Goal: Browse casually

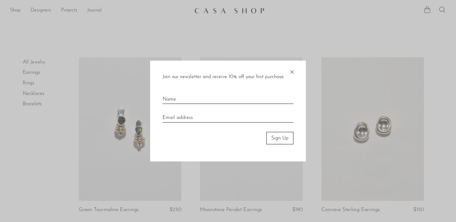
click at [290, 71] on span "×" at bounding box center [292, 70] width 6 height 20
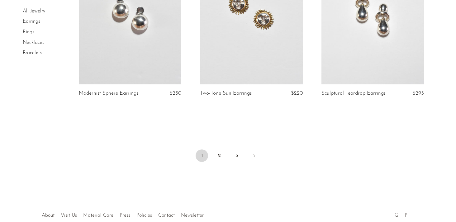
scroll to position [2019, 0]
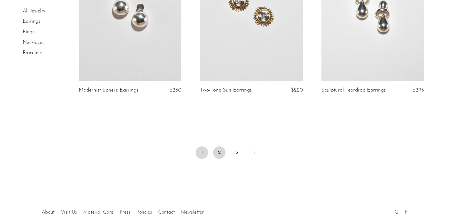
click at [221, 151] on link "2" at bounding box center [219, 152] width 12 height 12
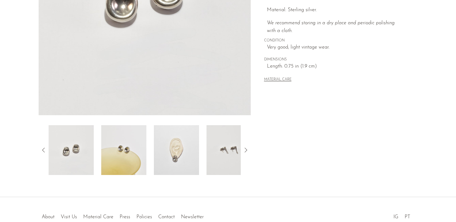
scroll to position [148, 0]
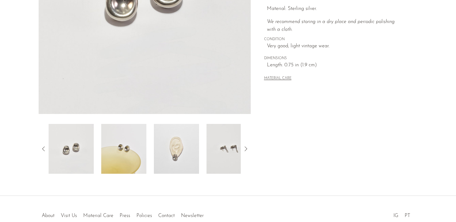
click at [179, 165] on img at bounding box center [176, 149] width 45 height 50
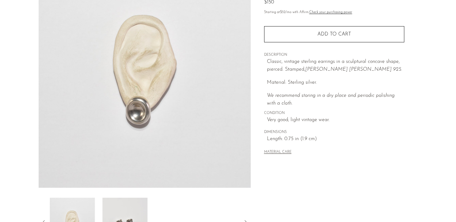
scroll to position [12, 0]
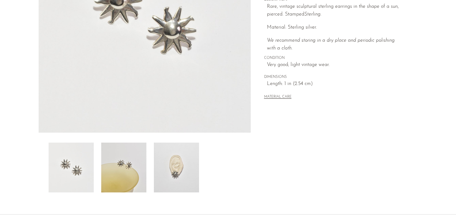
click at [181, 175] on img at bounding box center [176, 168] width 45 height 50
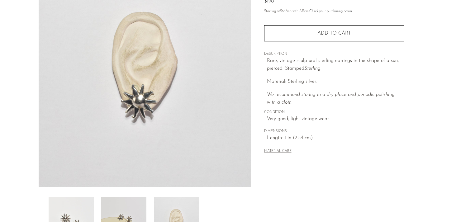
scroll to position [75, 0]
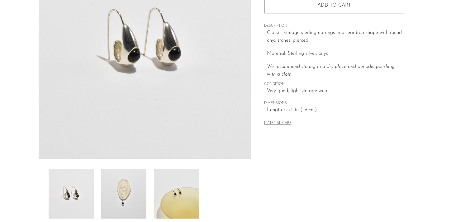
scroll to position [107, 0]
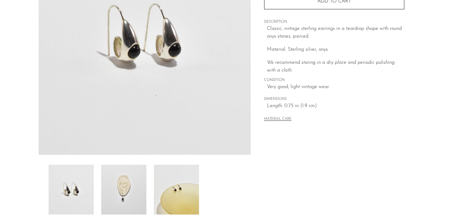
click at [122, 198] on img at bounding box center [123, 190] width 45 height 50
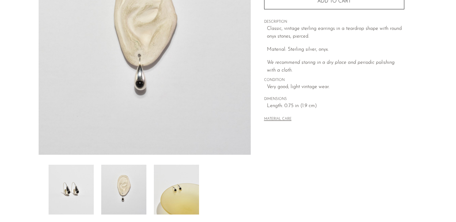
click at [186, 186] on img at bounding box center [176, 190] width 45 height 50
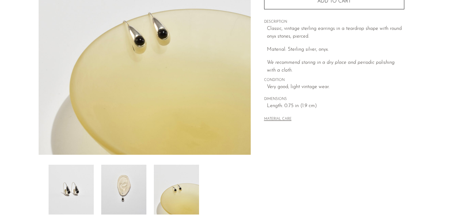
click at [128, 190] on img at bounding box center [123, 190] width 45 height 50
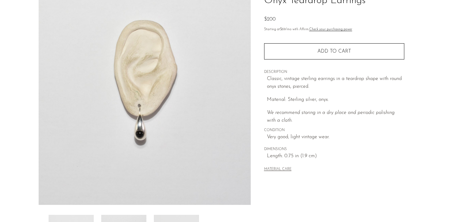
scroll to position [8, 0]
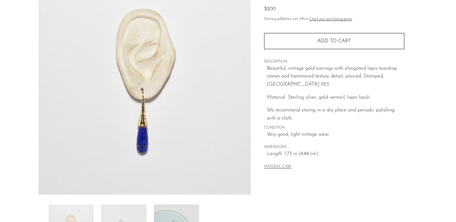
scroll to position [69, 0]
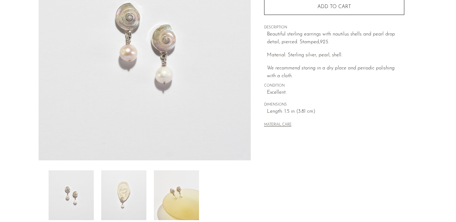
scroll to position [103, 0]
click at [133, 194] on img at bounding box center [123, 195] width 45 height 50
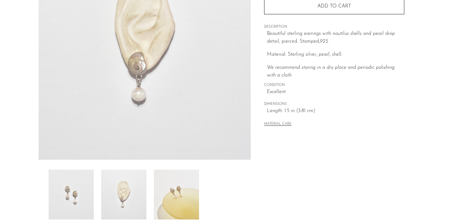
click at [170, 190] on img at bounding box center [176, 195] width 45 height 50
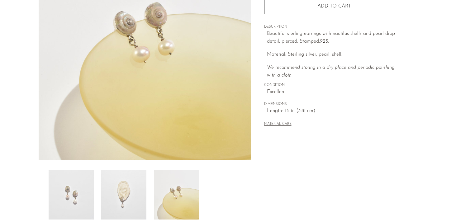
click at [123, 195] on img at bounding box center [123, 195] width 45 height 50
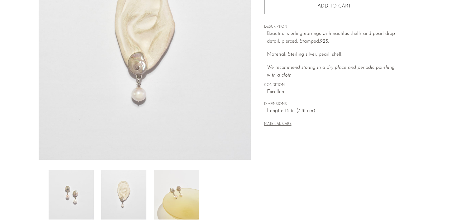
click at [85, 199] on img at bounding box center [71, 195] width 45 height 50
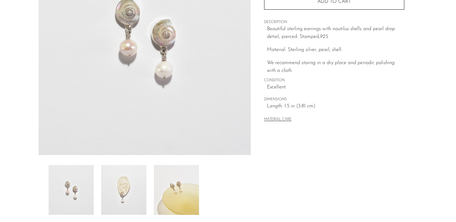
scroll to position [110, 0]
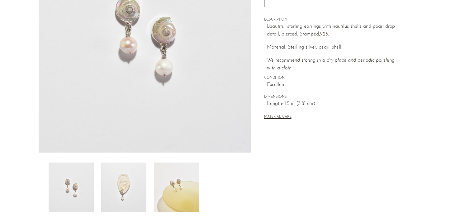
click at [127, 188] on img at bounding box center [123, 188] width 45 height 50
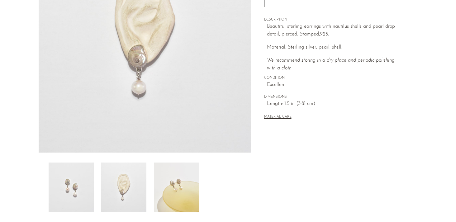
scroll to position [184, 0]
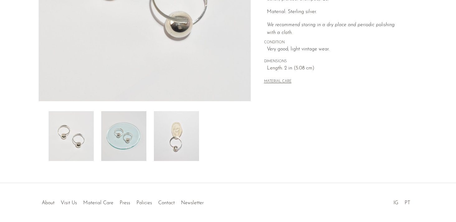
scroll to position [170, 0]
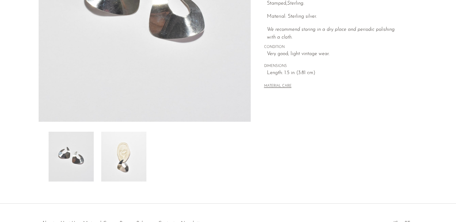
scroll to position [141, 0]
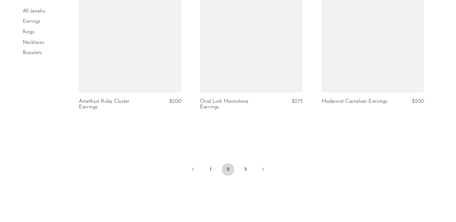
scroll to position [2035, 0]
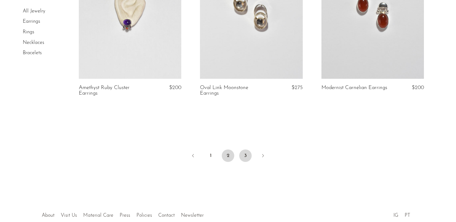
click at [246, 158] on link "3" at bounding box center [245, 156] width 12 height 12
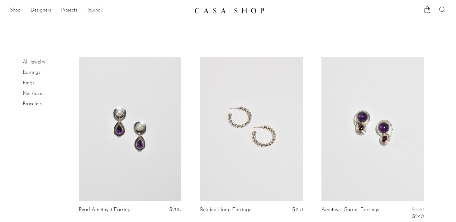
click at [18, 10] on link "Shop" at bounding box center [15, 11] width 11 height 8
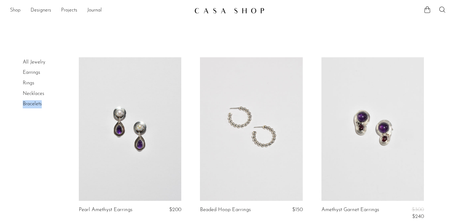
click at [19, 11] on link "Shop" at bounding box center [15, 11] width 11 height 8
click at [97, 10] on link "Journal" at bounding box center [94, 11] width 15 height 8
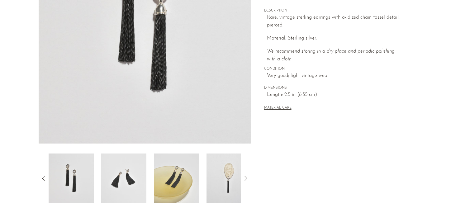
scroll to position [119, 0]
click at [219, 180] on img at bounding box center [229, 178] width 45 height 50
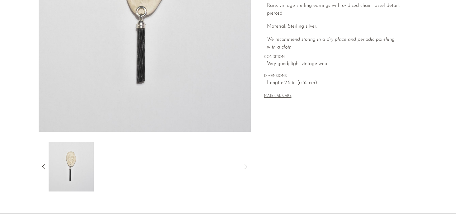
scroll to position [131, 0]
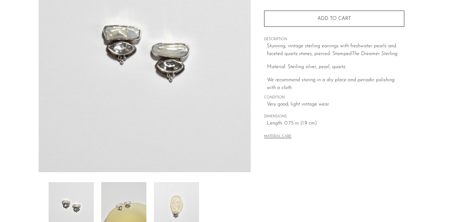
scroll to position [167, 0]
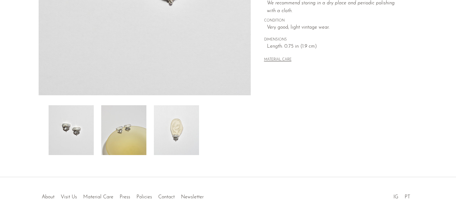
click at [105, 147] on img at bounding box center [123, 130] width 45 height 50
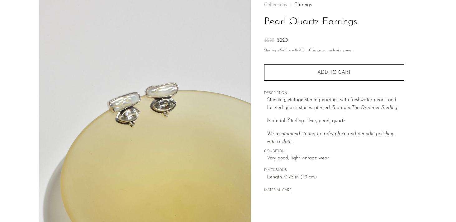
scroll to position [116, 0]
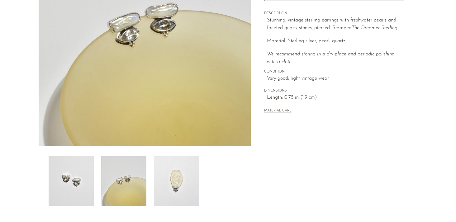
click at [175, 180] on img at bounding box center [176, 181] width 45 height 50
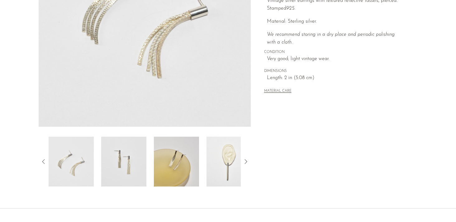
scroll to position [170, 0]
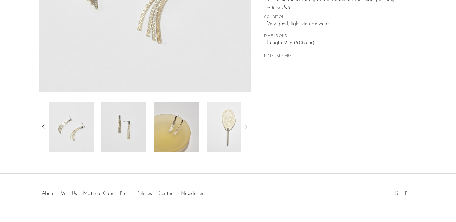
click at [226, 122] on img at bounding box center [229, 127] width 45 height 50
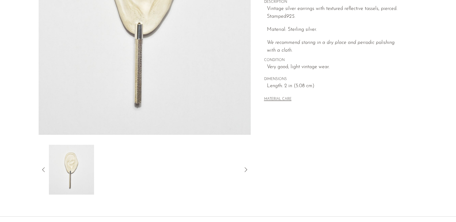
scroll to position [54, 0]
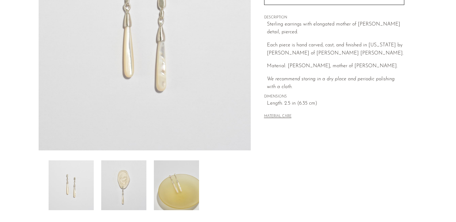
scroll to position [123, 0]
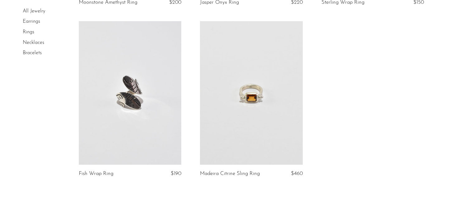
scroll to position [1931, 0]
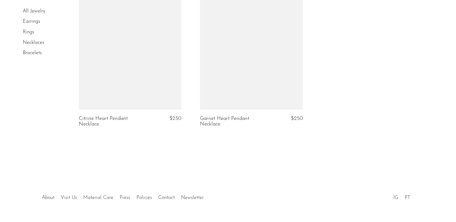
scroll to position [2046, 0]
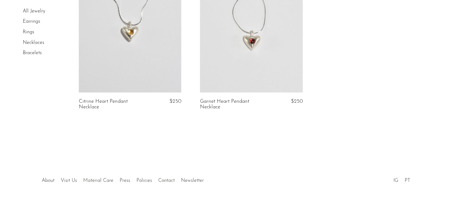
click at [193, 181] on div at bounding box center [228, 174] width 120 height 22
click at [69, 179] on link "Visit Us" at bounding box center [69, 180] width 16 height 5
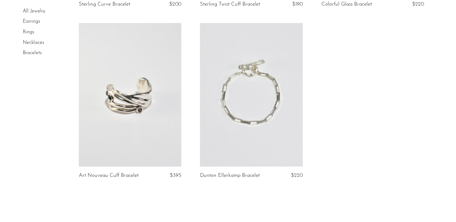
scroll to position [719, 0]
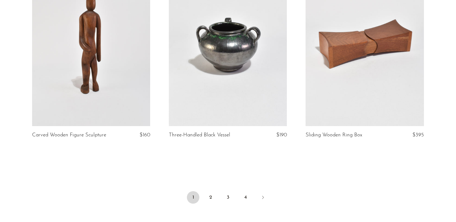
scroll to position [2275, 0]
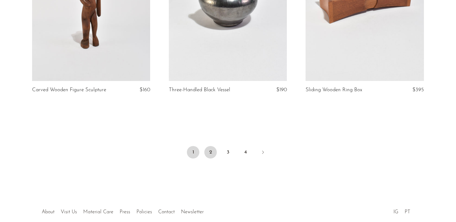
click at [212, 159] on link "2" at bounding box center [210, 152] width 12 height 12
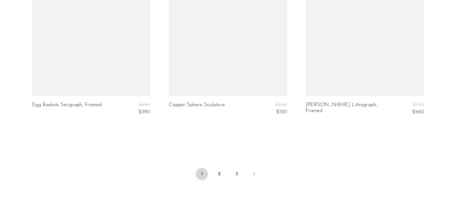
scroll to position [2340, 0]
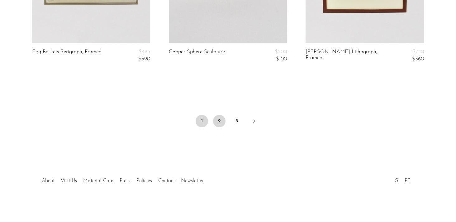
click at [221, 126] on link "2" at bounding box center [219, 121] width 12 height 12
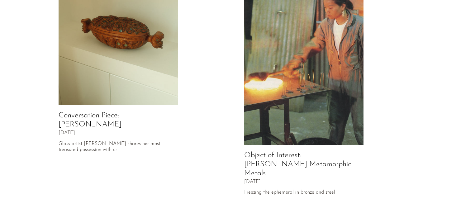
scroll to position [81, 0]
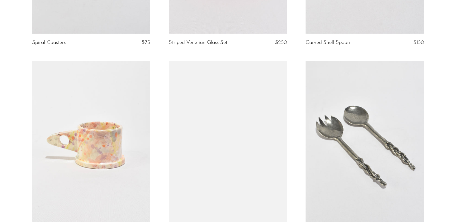
scroll to position [747, 0]
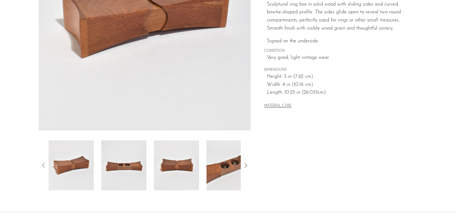
scroll to position [136, 0]
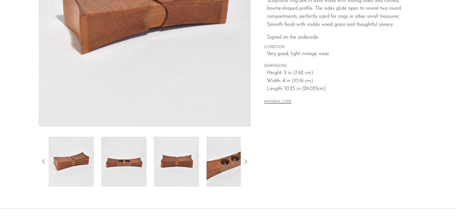
click at [233, 165] on img at bounding box center [229, 162] width 45 height 50
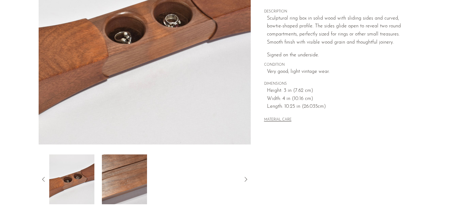
scroll to position [89, 0]
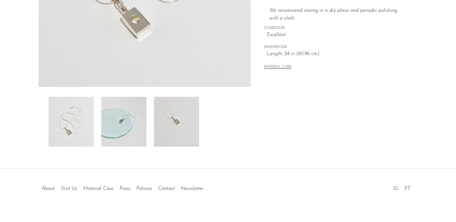
click at [189, 124] on img at bounding box center [176, 122] width 45 height 50
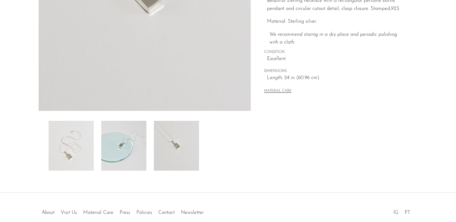
scroll to position [184, 0]
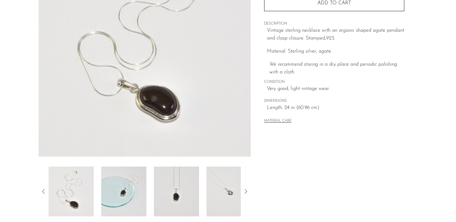
scroll to position [157, 0]
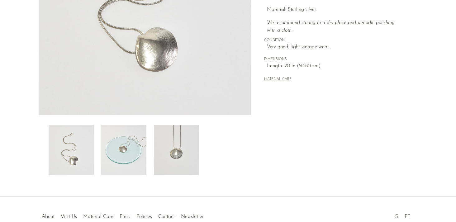
scroll to position [181, 0]
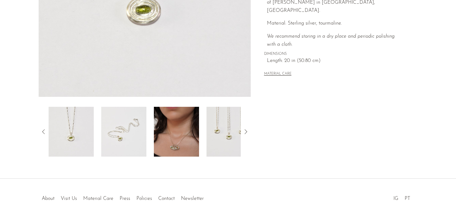
scroll to position [170, 0]
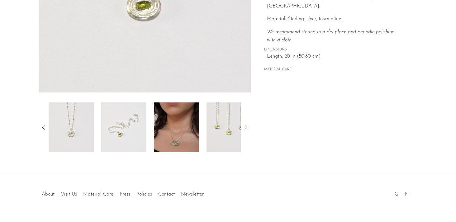
click at [189, 124] on img at bounding box center [176, 128] width 45 height 50
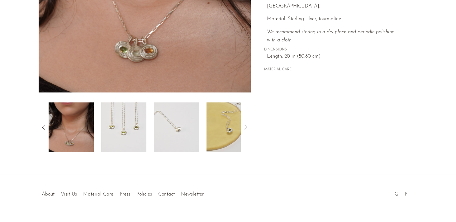
click at [144, 127] on img at bounding box center [123, 128] width 45 height 50
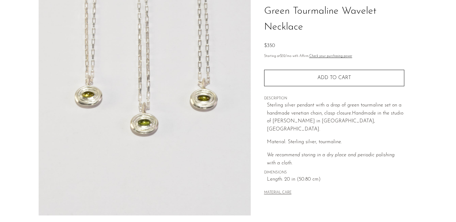
scroll to position [6, 0]
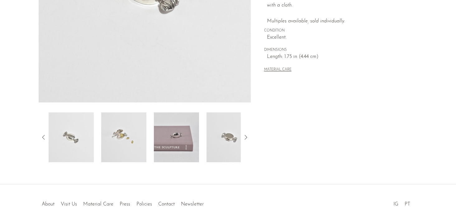
scroll to position [184, 0]
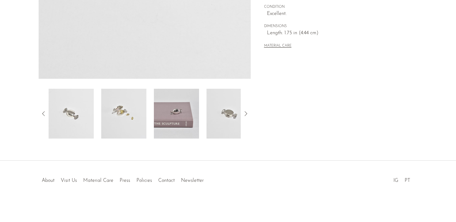
click at [214, 115] on img at bounding box center [229, 114] width 45 height 50
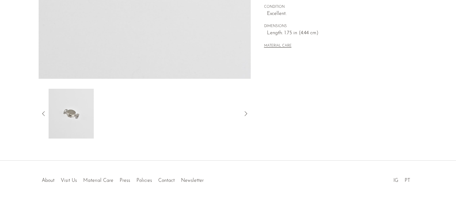
click at [45, 114] on icon at bounding box center [43, 113] width 7 height 7
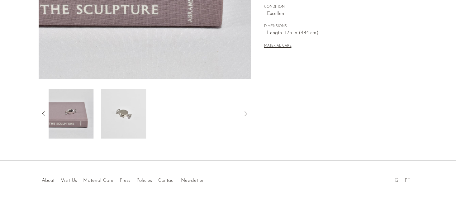
click at [77, 117] on img at bounding box center [71, 114] width 45 height 50
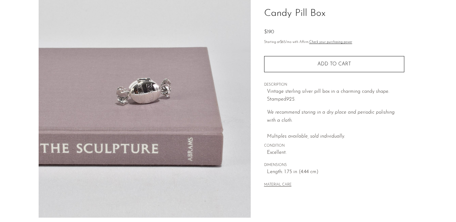
scroll to position [0, 0]
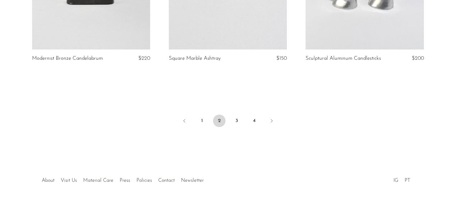
scroll to position [2295, 0]
click at [234, 123] on link "3" at bounding box center [237, 121] width 12 height 12
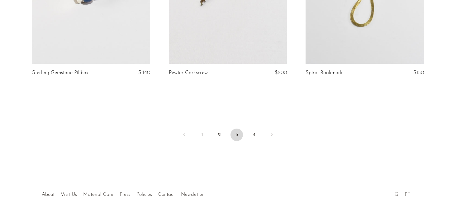
scroll to position [2290, 0]
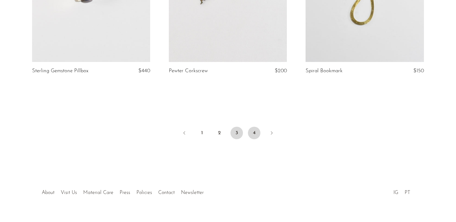
click at [252, 130] on link "4" at bounding box center [254, 133] width 12 height 12
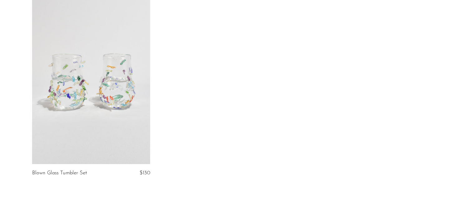
scroll to position [1061, 0]
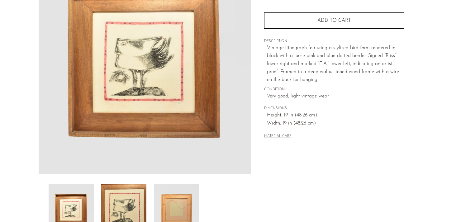
scroll to position [88, 0]
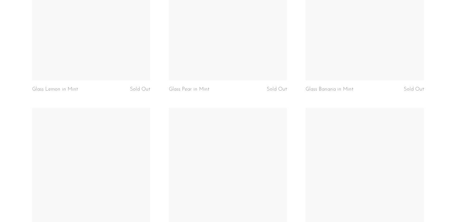
scroll to position [2015, 0]
